Goal: Task Accomplishment & Management: Manage account settings

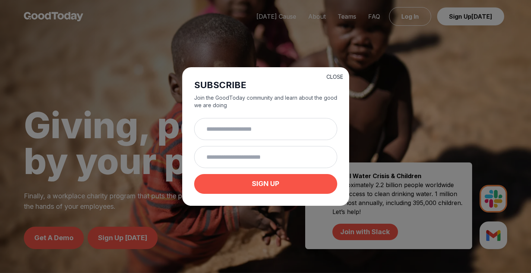
click at [336, 73] on button "CLOSE" at bounding box center [335, 76] width 17 height 7
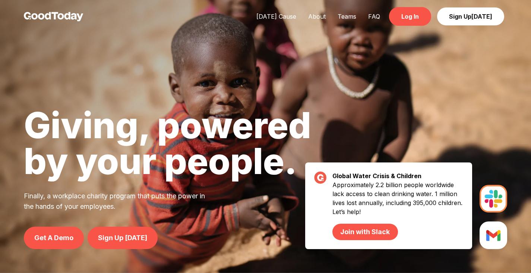
click at [413, 16] on link "Log In" at bounding box center [410, 16] width 42 height 19
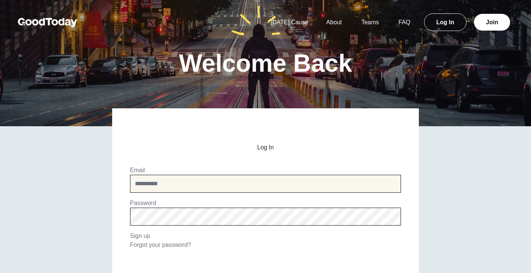
click at [196, 183] on input "email" at bounding box center [265, 184] width 271 height 18
type input "**********"
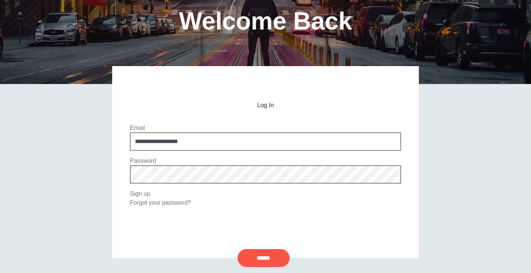
scroll to position [75, 0]
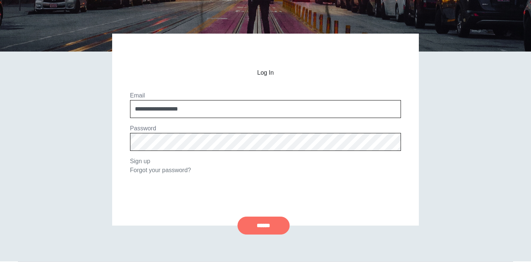
click at [260, 222] on input "******" at bounding box center [264, 225] width 52 height 18
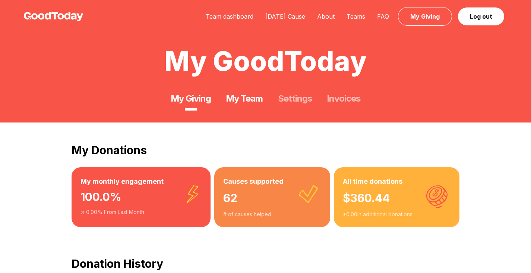
click at [229, 100] on link "My Team" at bounding box center [244, 98] width 37 height 12
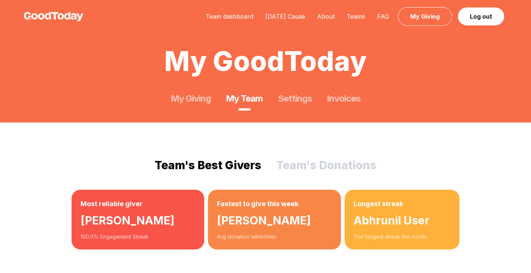
click at [299, 168] on button "Team's Donations" at bounding box center [326, 164] width 100 height 13
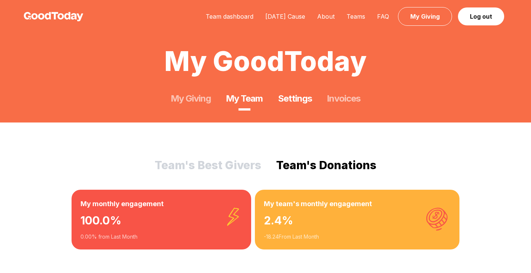
click at [292, 95] on link "Settings" at bounding box center [295, 98] width 34 height 12
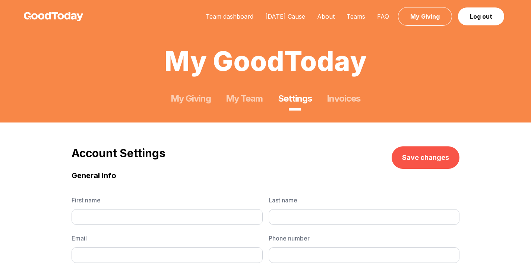
type input "*****"
type input "**********"
click at [224, 13] on link "Team dashboard" at bounding box center [230, 16] width 60 height 7
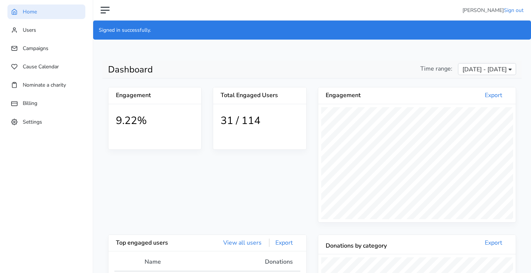
scroll to position [137, 198]
click at [34, 69] on span "Cause Calendar" at bounding box center [41, 66] width 36 height 7
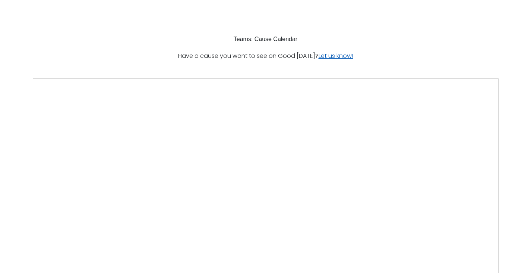
click at [343, 56] on link "Let us know!" at bounding box center [336, 55] width 35 height 9
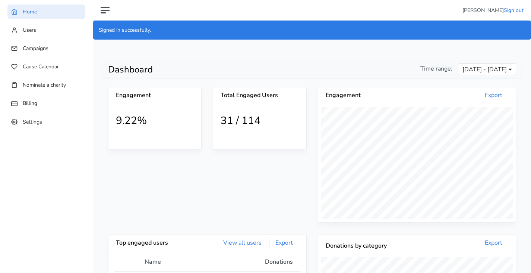
scroll to position [137, 198]
click at [43, 84] on span "Nominate a charity" at bounding box center [44, 84] width 43 height 7
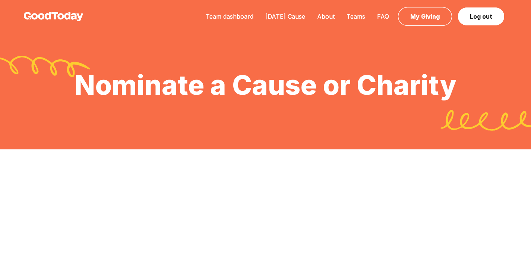
click at [239, 16] on link "Team dashboard" at bounding box center [230, 16] width 60 height 7
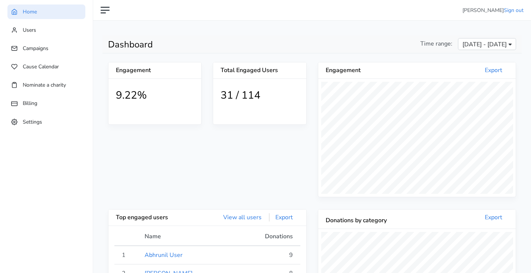
scroll to position [137, 198]
click at [29, 34] on span "Users" at bounding box center [29, 29] width 13 height 7
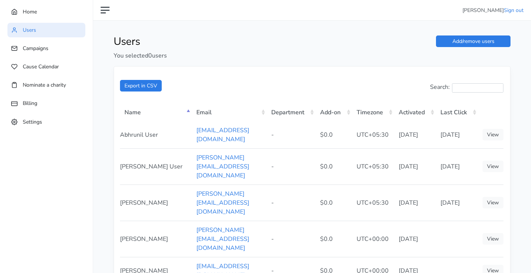
click at [341, 112] on th "Add-on" at bounding box center [334, 111] width 36 height 19
click at [352, 110] on th "Add-on" at bounding box center [334, 111] width 36 height 19
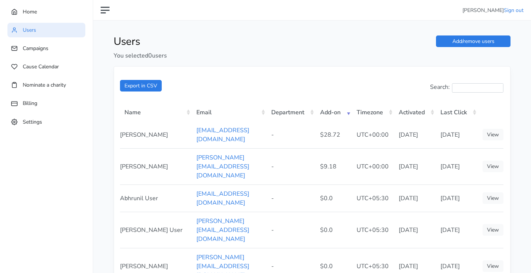
click at [351, 110] on th "Add-on" at bounding box center [334, 111] width 36 height 19
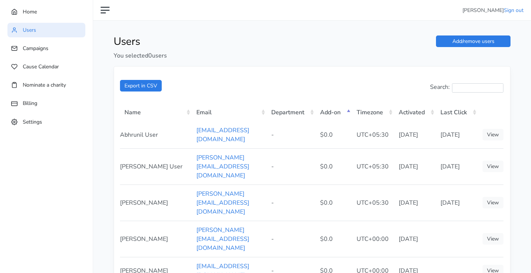
click at [468, 109] on th "Last Click" at bounding box center [457, 111] width 42 height 19
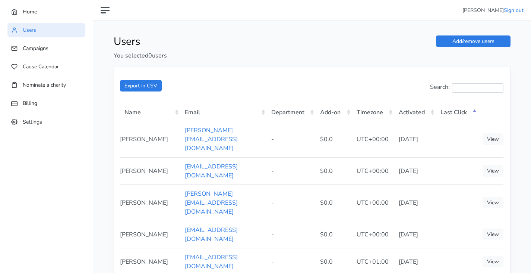
click at [464, 110] on th "Last Click" at bounding box center [457, 111] width 42 height 19
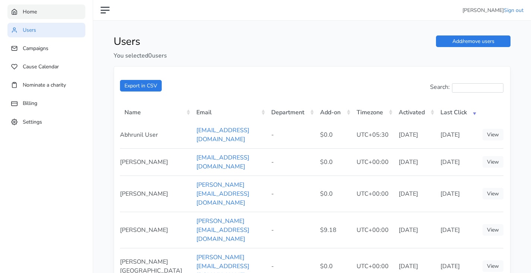
click at [34, 14] on span "Home" at bounding box center [30, 11] width 14 height 7
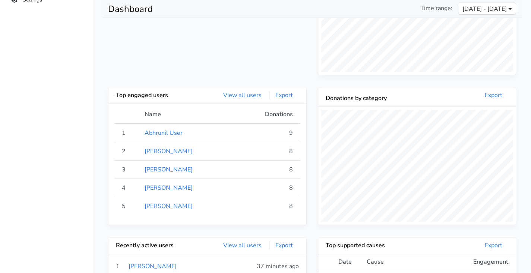
scroll to position [149, 0]
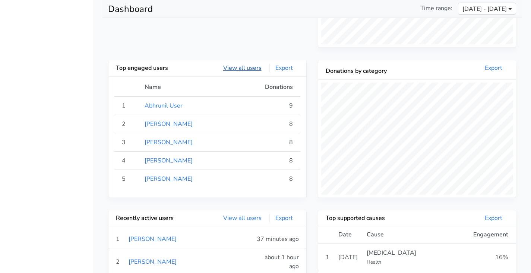
click at [253, 70] on link "View all users" at bounding box center [242, 68] width 50 height 8
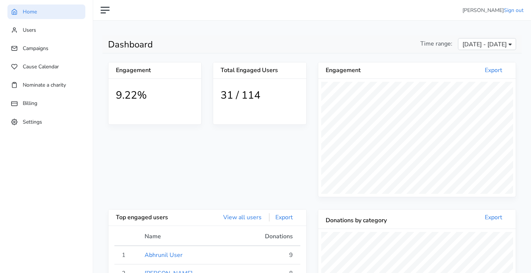
click at [513, 44] on div "Aug 12, 2025 - Sep 10, 2025" at bounding box center [487, 45] width 53 height 9
click at [511, 45] on div at bounding box center [511, 44] width 4 height 2
drag, startPoint x: 221, startPoint y: 95, endPoint x: 274, endPoint y: 95, distance: 52.6
click at [274, 95] on h1 "31 / 114" at bounding box center [260, 95] width 78 height 13
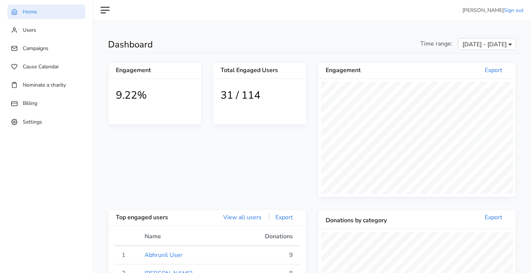
click at [221, 70] on h5 "Total Engaged Users" at bounding box center [260, 70] width 78 height 7
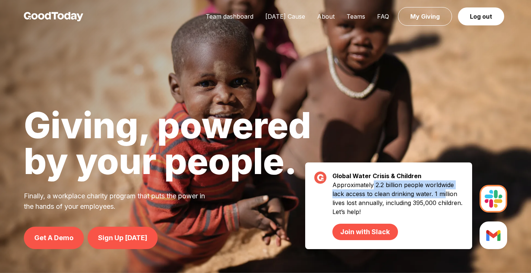
drag, startPoint x: 372, startPoint y: 183, endPoint x: 443, endPoint y: 194, distance: 71.8
click at [443, 194] on p "Approximately 2.2 billion people worldwide lack access to clean drinking water.…" at bounding box center [398, 210] width 131 height 60
